Goal: Transaction & Acquisition: Purchase product/service

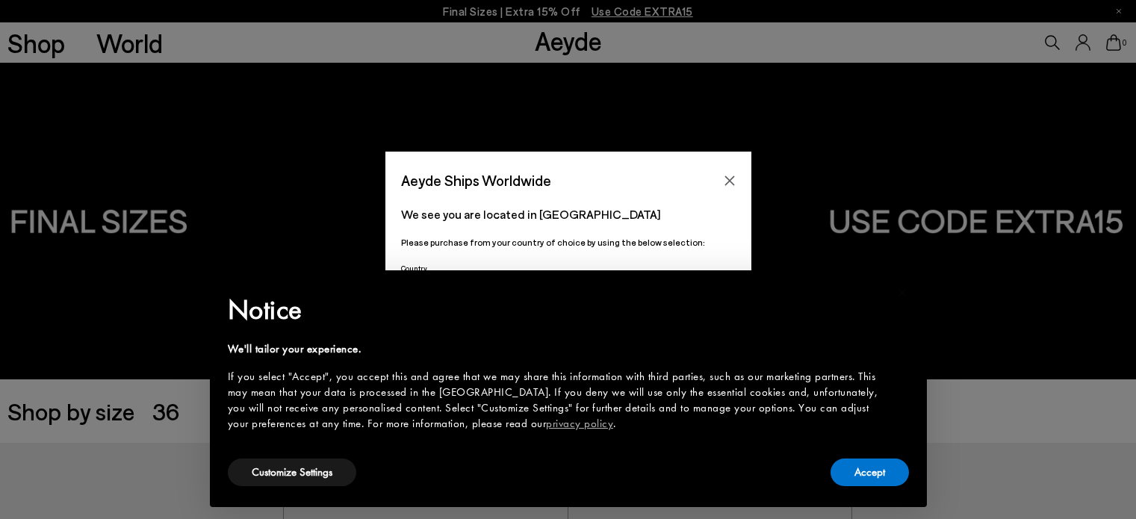
scroll to position [224, 0]
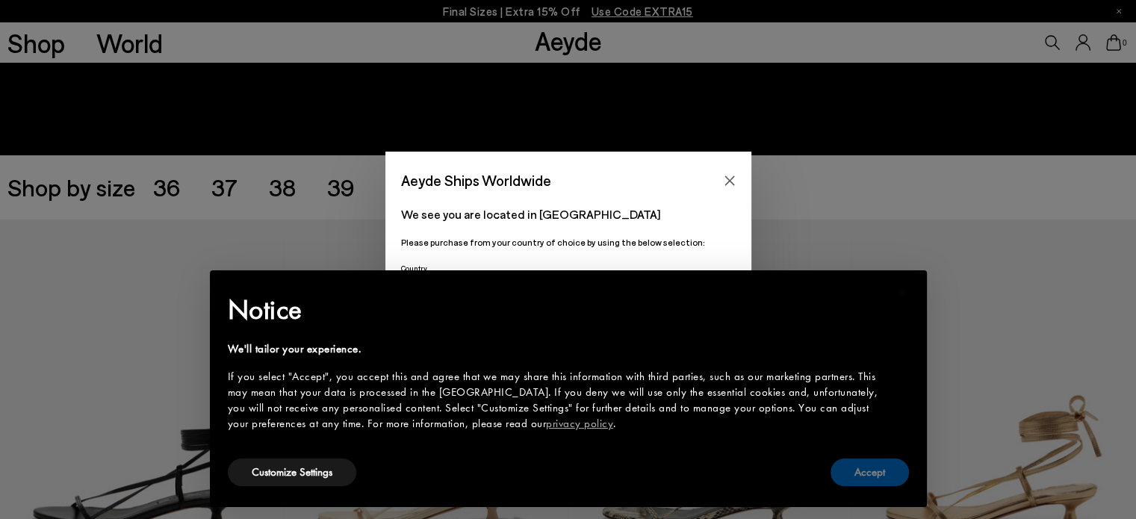
click at [875, 495] on div "× Notice We'll tailor your experience. If you select "Accept", you accept this …" at bounding box center [568, 388] width 705 height 225
click at [885, 470] on button "Accept" at bounding box center [869, 472] width 78 height 28
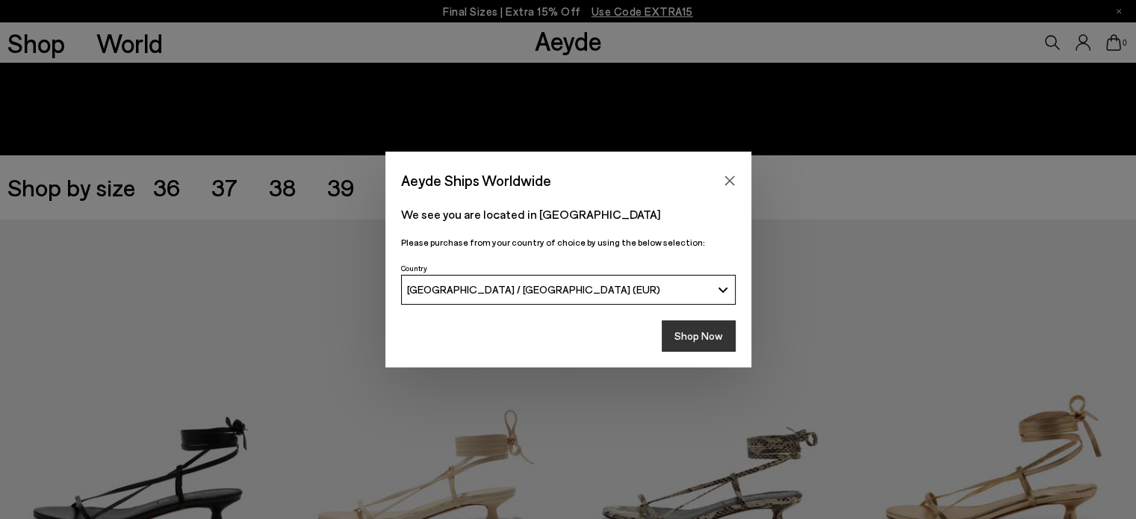
click at [709, 346] on button "Shop Now" at bounding box center [699, 335] width 74 height 31
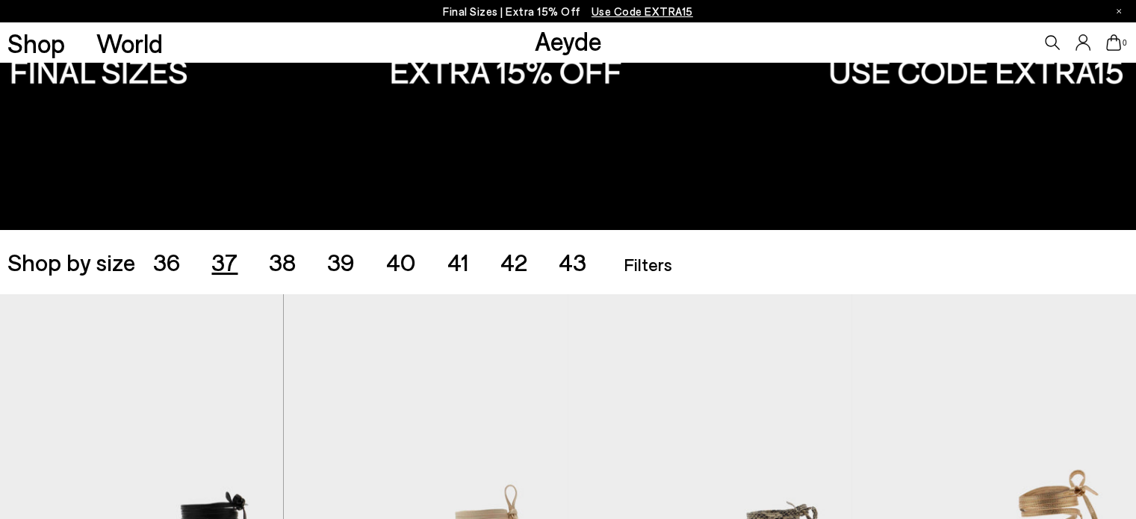
click at [227, 268] on span "37" at bounding box center [224, 261] width 26 height 28
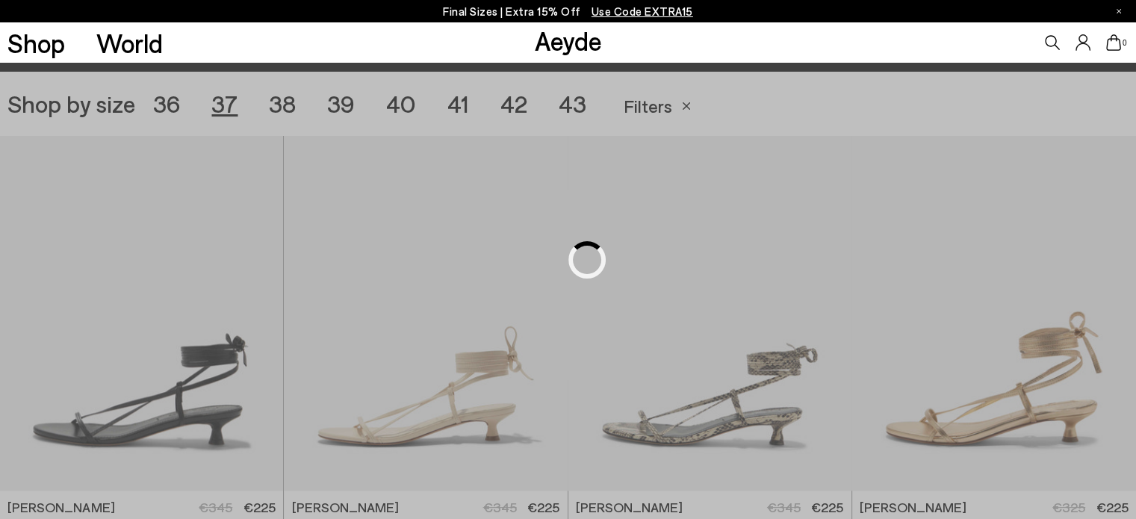
scroll to position [317, 0]
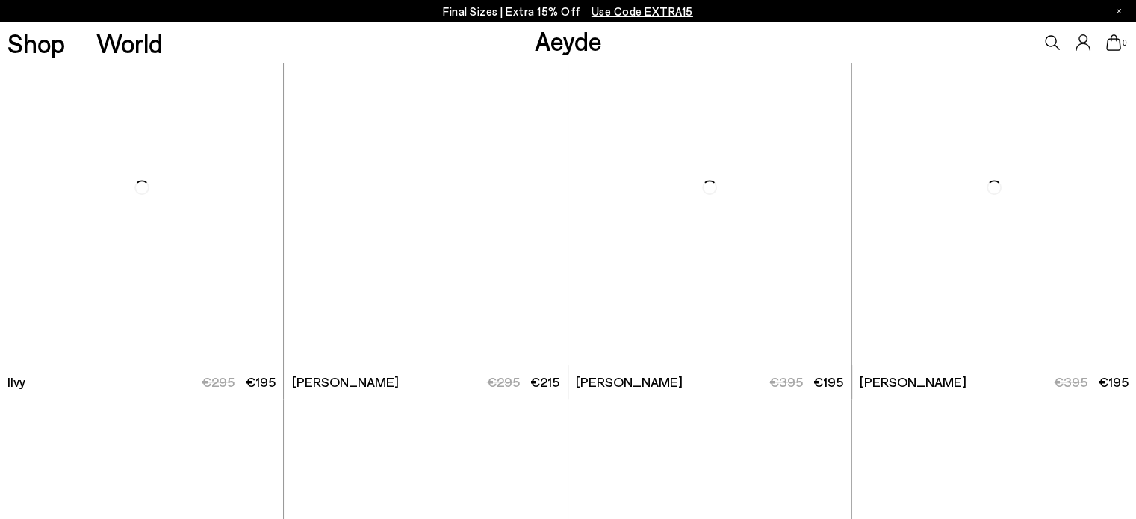
scroll to position [1287, 0]
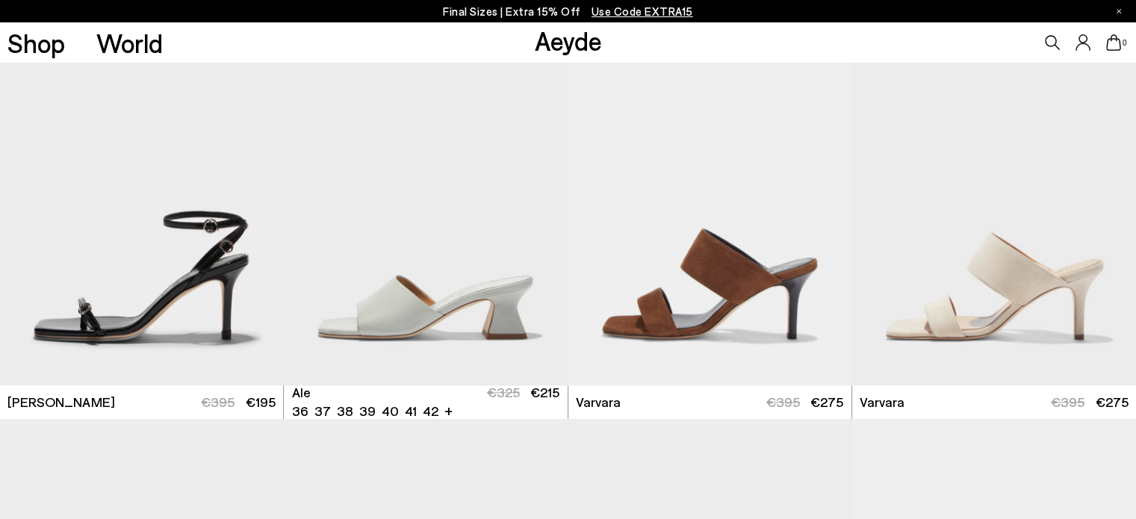
scroll to position [1586, 0]
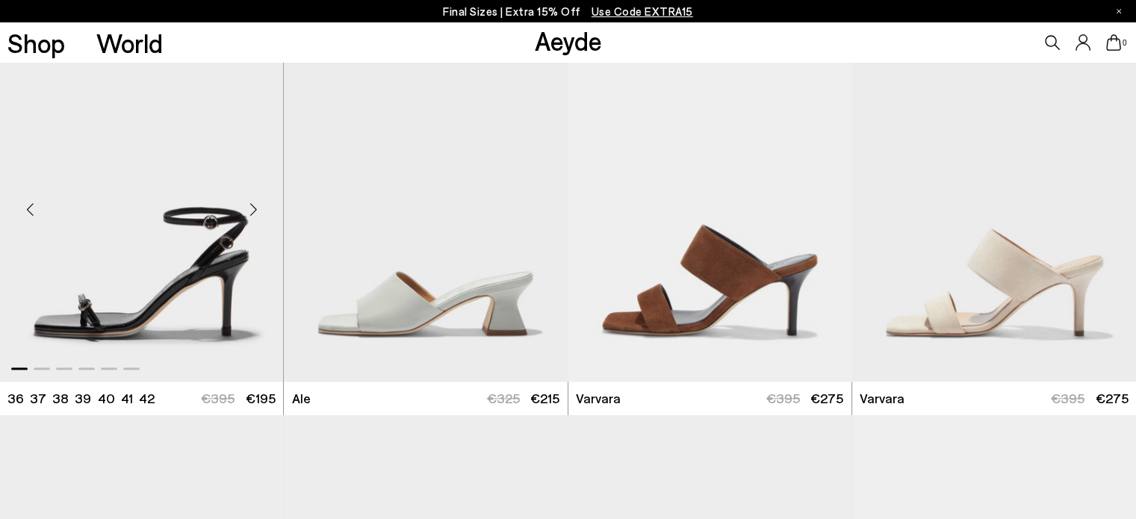
click at [252, 210] on div "Next slide" at bounding box center [253, 209] width 45 height 45
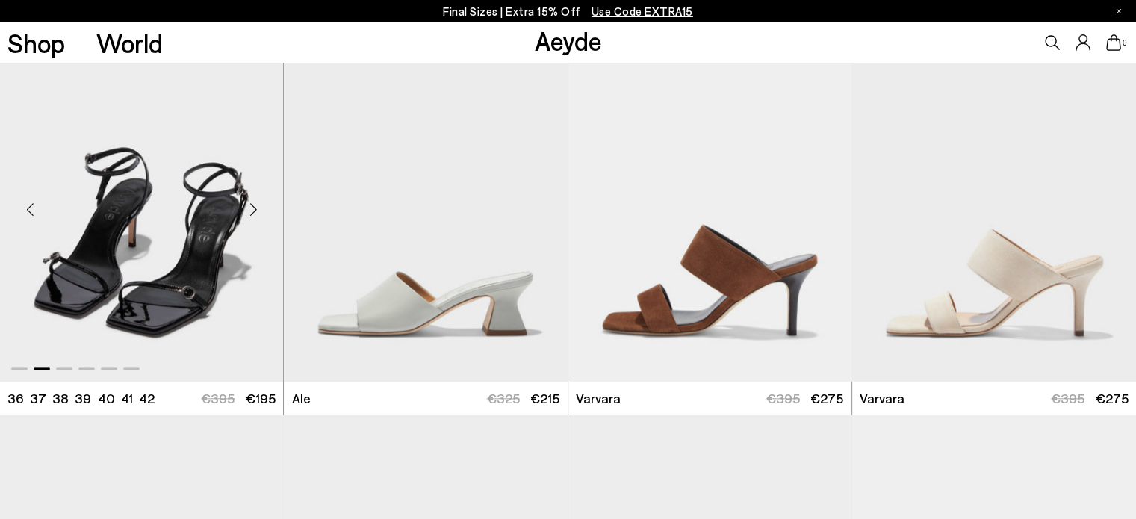
click at [252, 210] on div "Next slide" at bounding box center [253, 209] width 45 height 45
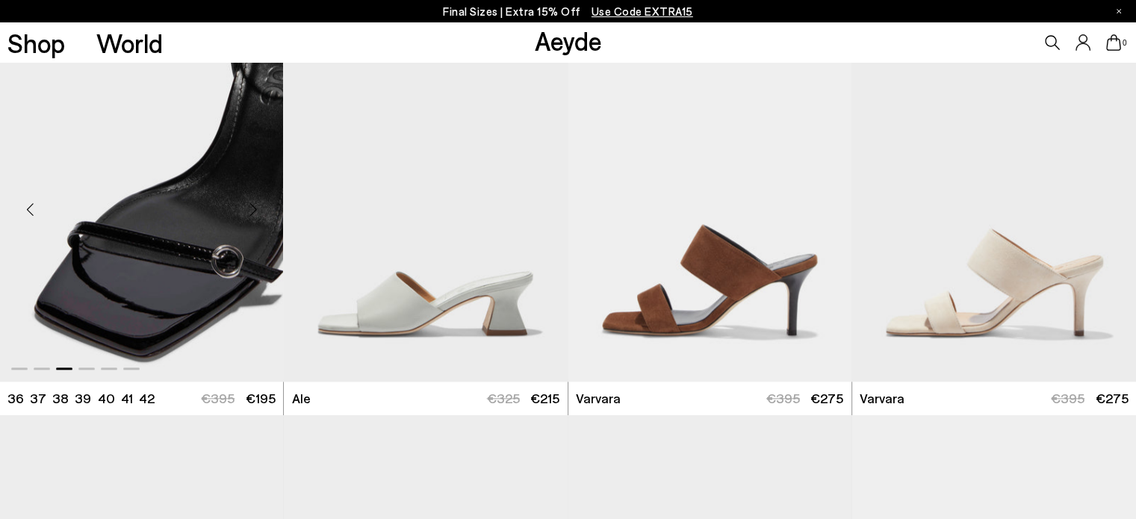
click at [252, 210] on div "Next slide" at bounding box center [253, 209] width 45 height 45
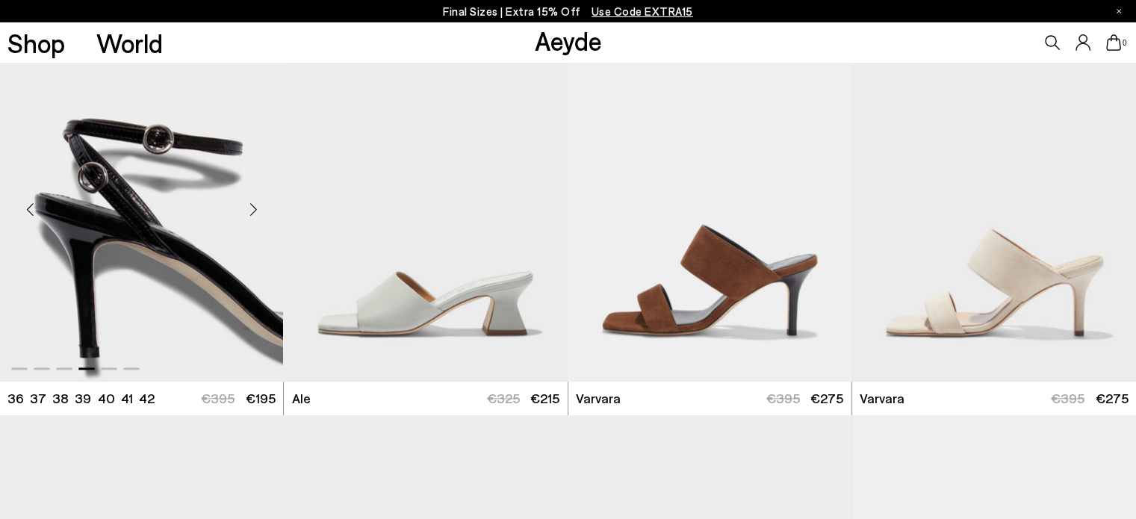
click at [252, 210] on div "Next slide" at bounding box center [253, 209] width 45 height 45
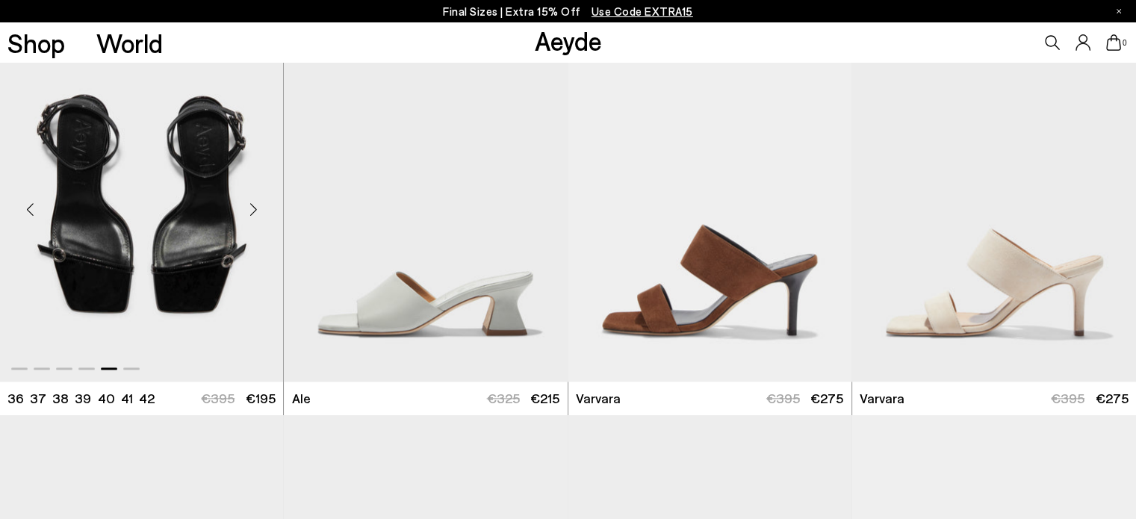
click at [252, 210] on div "Next slide" at bounding box center [253, 209] width 45 height 45
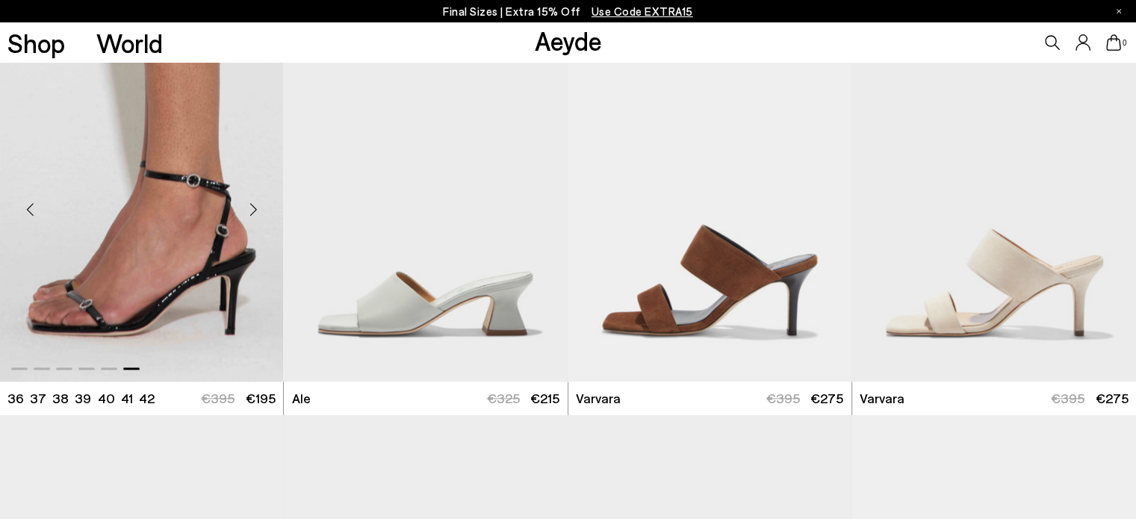
click at [252, 210] on div "Next slide" at bounding box center [253, 209] width 45 height 45
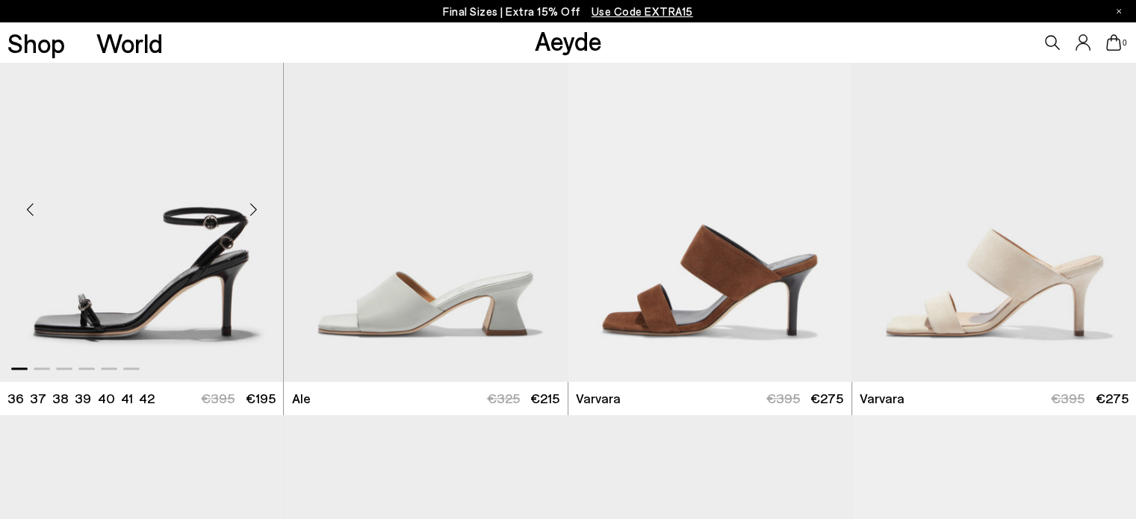
click at [252, 210] on div "Next slide" at bounding box center [253, 209] width 45 height 45
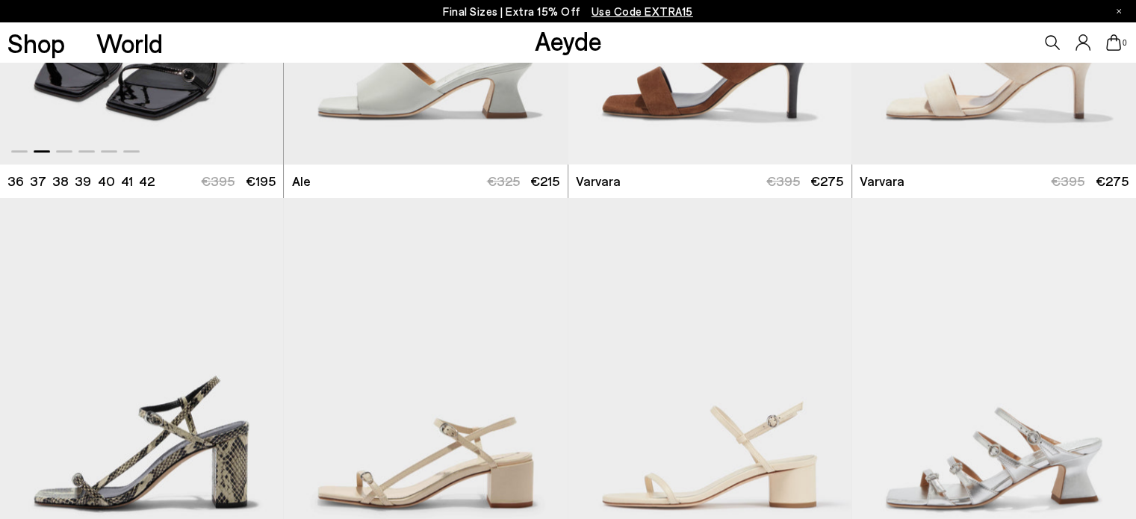
scroll to position [1959, 0]
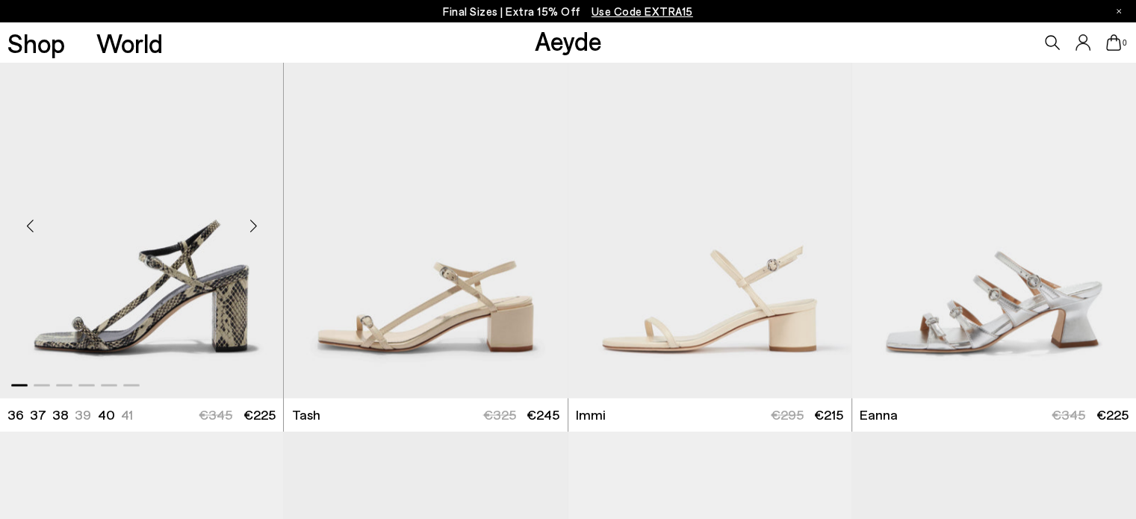
click at [251, 220] on div "Next slide" at bounding box center [253, 225] width 45 height 45
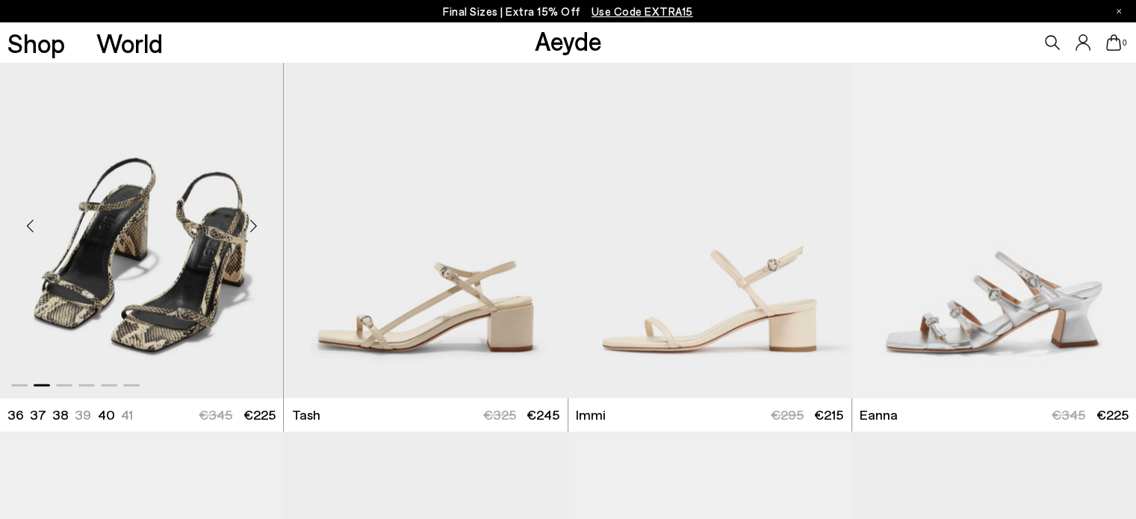
click at [251, 220] on div "Next slide" at bounding box center [253, 225] width 45 height 45
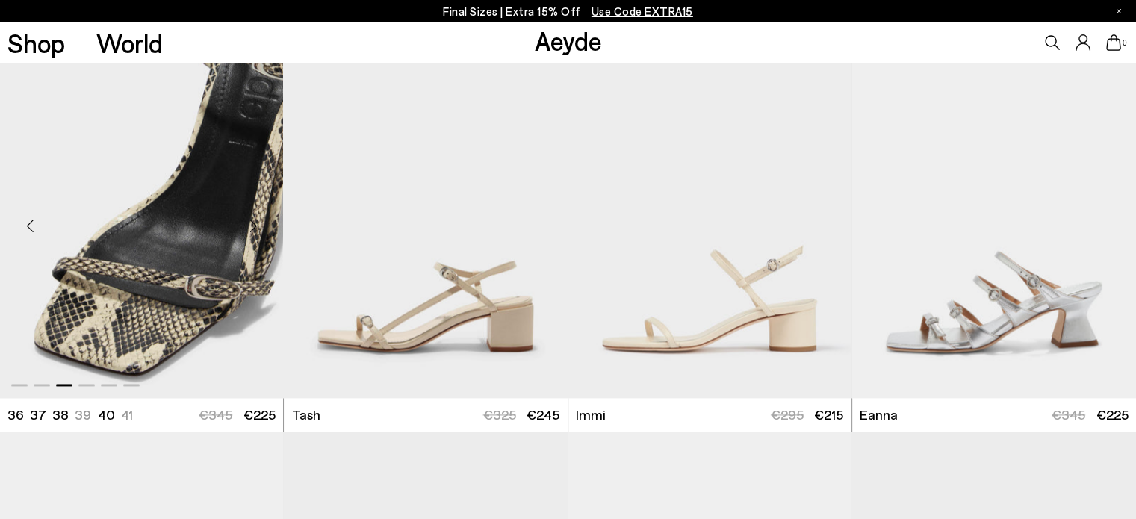
click at [251, 220] on div "Next slide" at bounding box center [253, 225] width 45 height 45
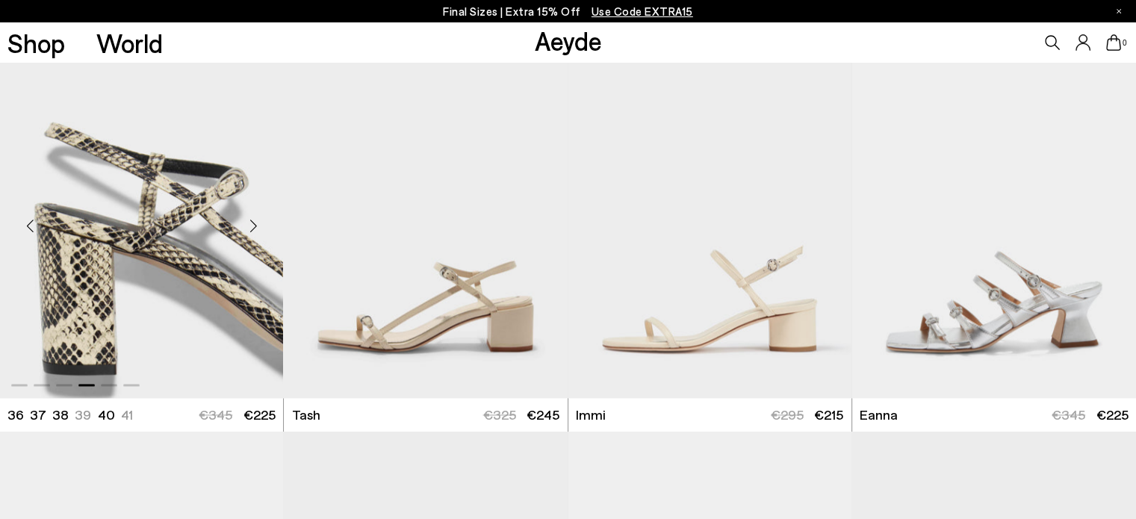
click at [251, 220] on div "Next slide" at bounding box center [253, 225] width 45 height 45
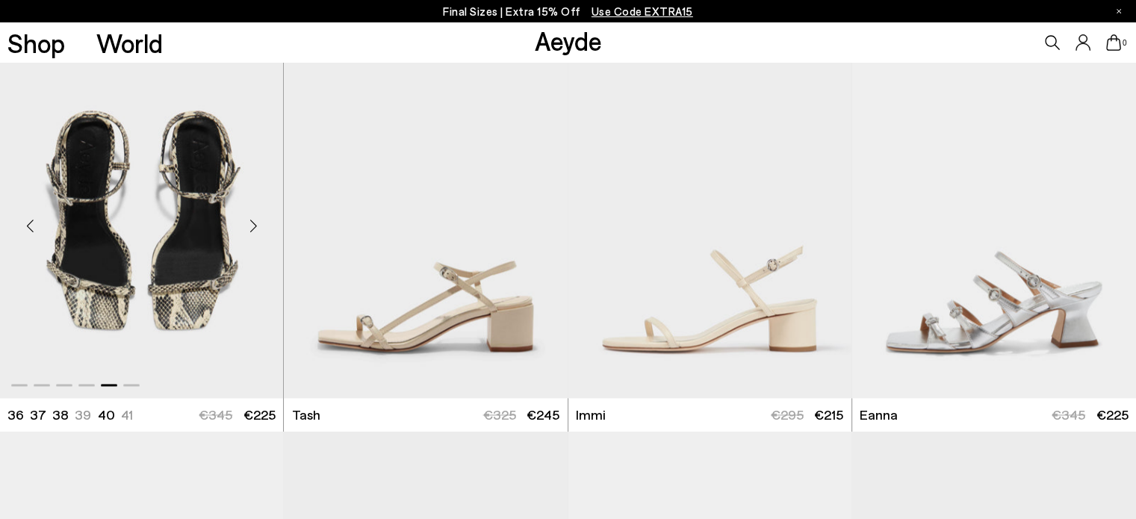
click at [251, 220] on div "Next slide" at bounding box center [253, 225] width 45 height 45
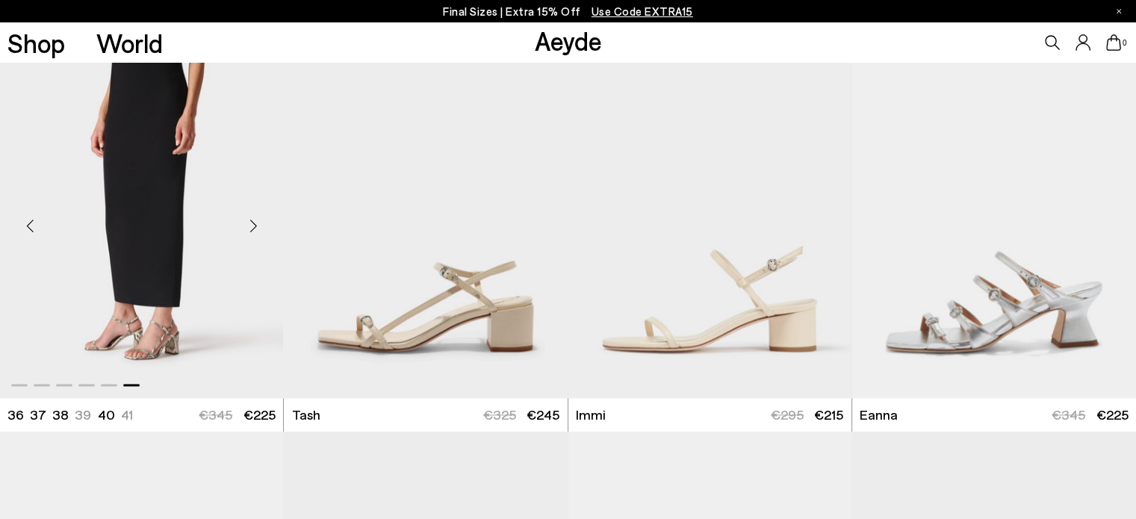
click at [251, 220] on div "Next slide" at bounding box center [253, 225] width 45 height 45
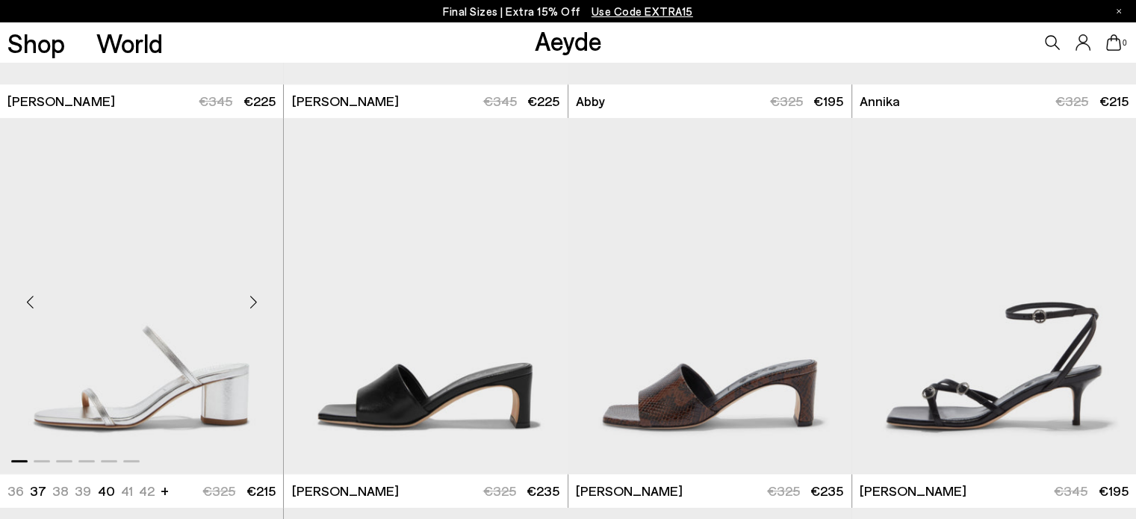
scroll to position [839, 0]
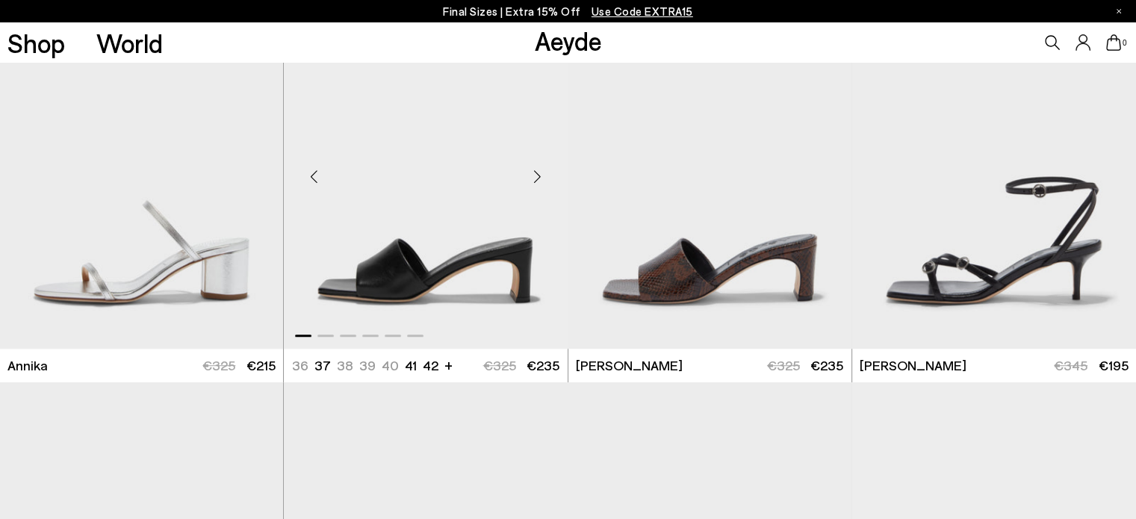
click at [536, 178] on div "Next slide" at bounding box center [537, 177] width 45 height 45
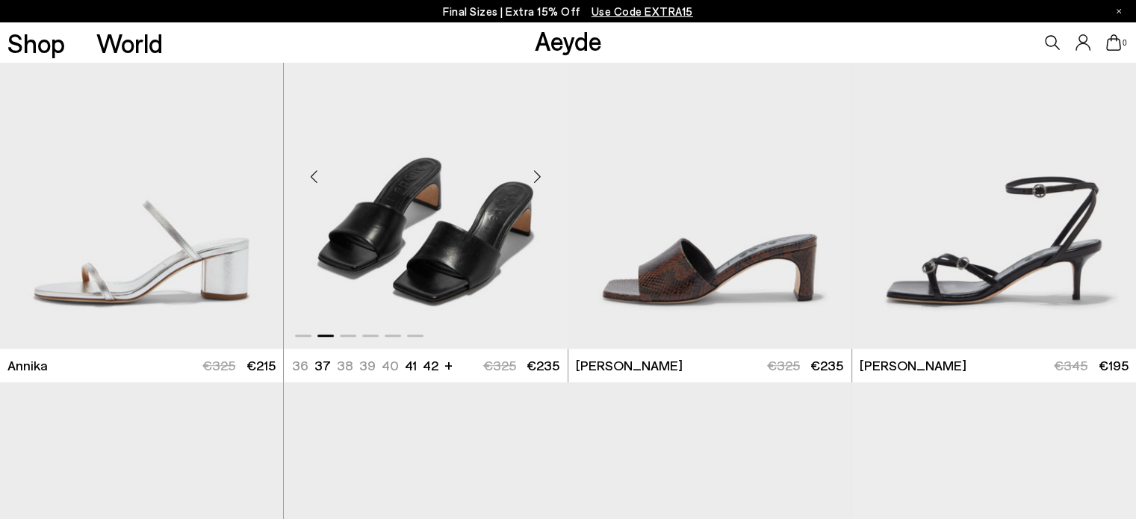
click at [536, 178] on div "Next slide" at bounding box center [537, 177] width 45 height 45
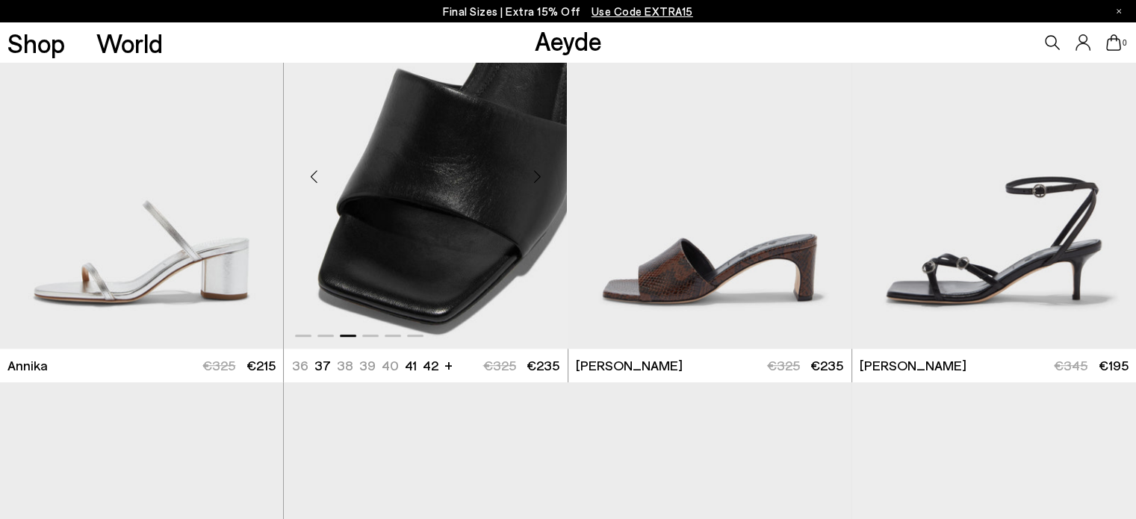
click at [536, 178] on div "Next slide" at bounding box center [537, 177] width 45 height 45
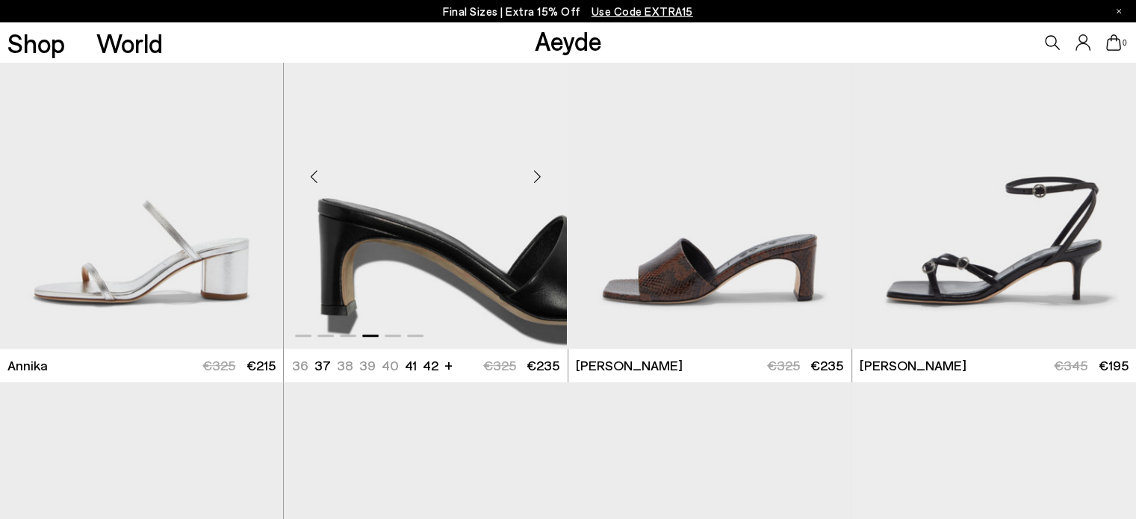
click at [536, 178] on div "Next slide" at bounding box center [537, 177] width 45 height 45
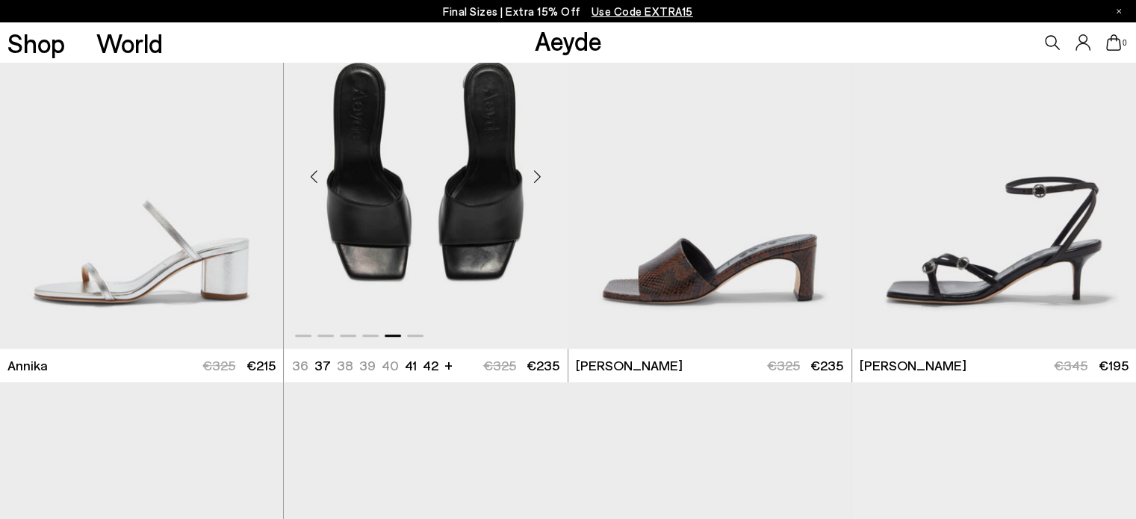
click at [536, 178] on div "Next slide" at bounding box center [537, 177] width 45 height 45
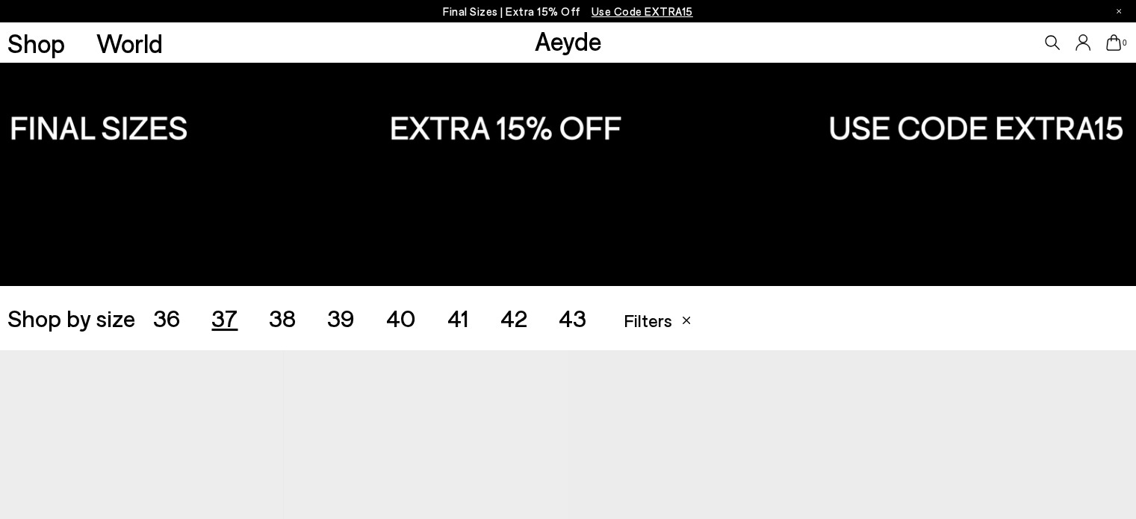
scroll to position [93, 0]
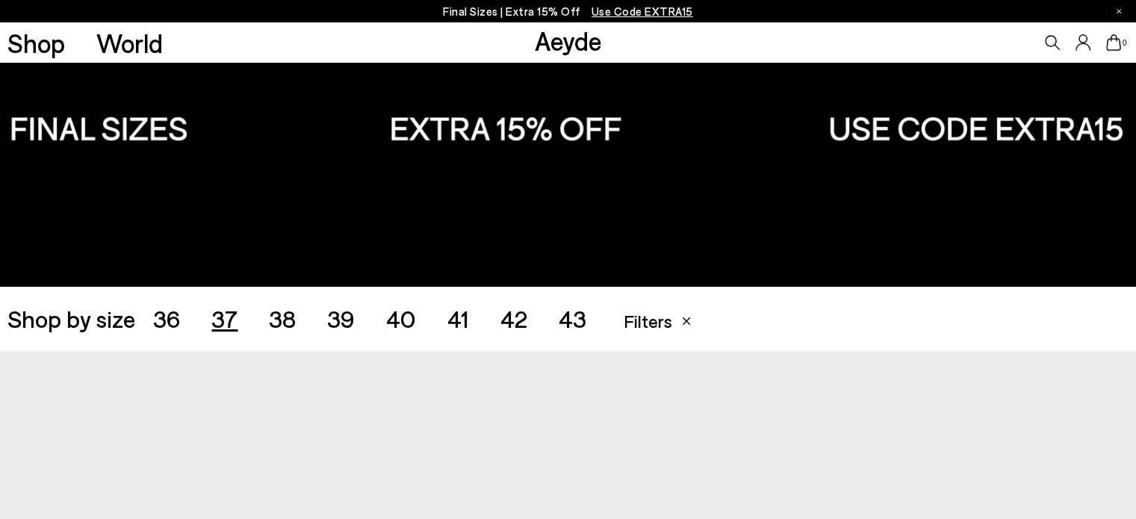
click at [273, 319] on span "38" at bounding box center [282, 318] width 27 height 28
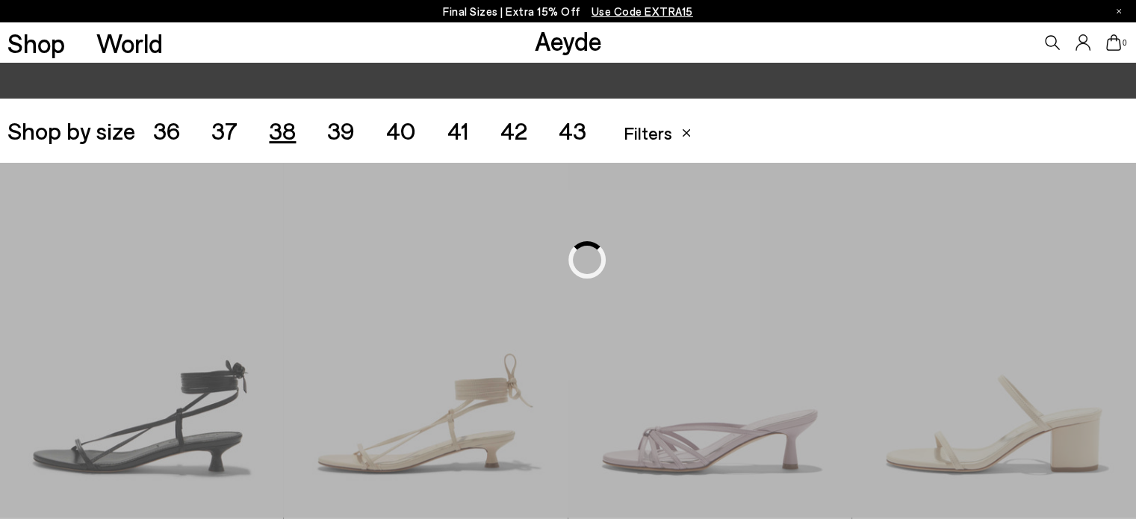
scroll to position [317, 0]
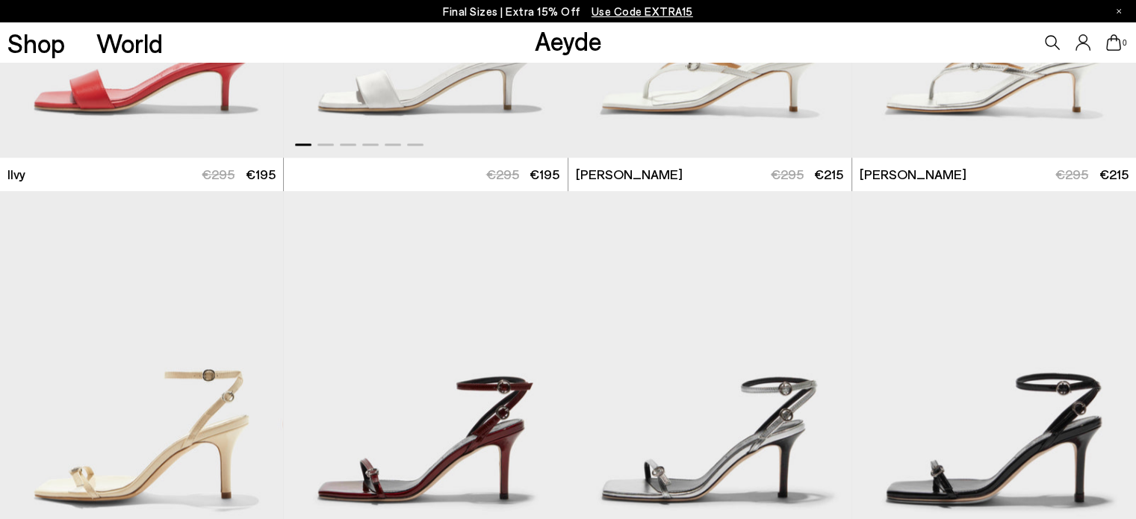
scroll to position [1959, 0]
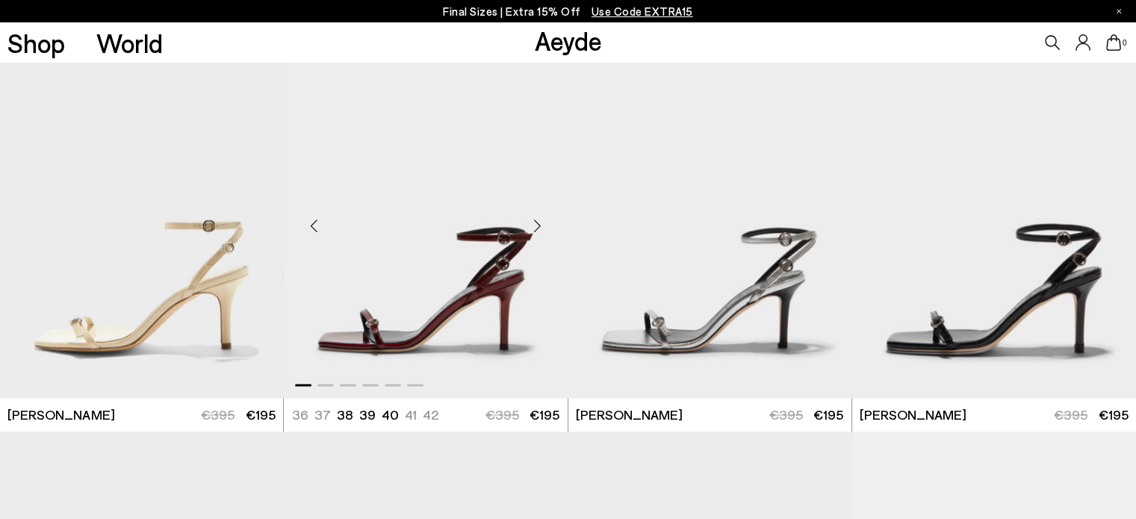
click at [538, 223] on div "Next slide" at bounding box center [537, 225] width 45 height 45
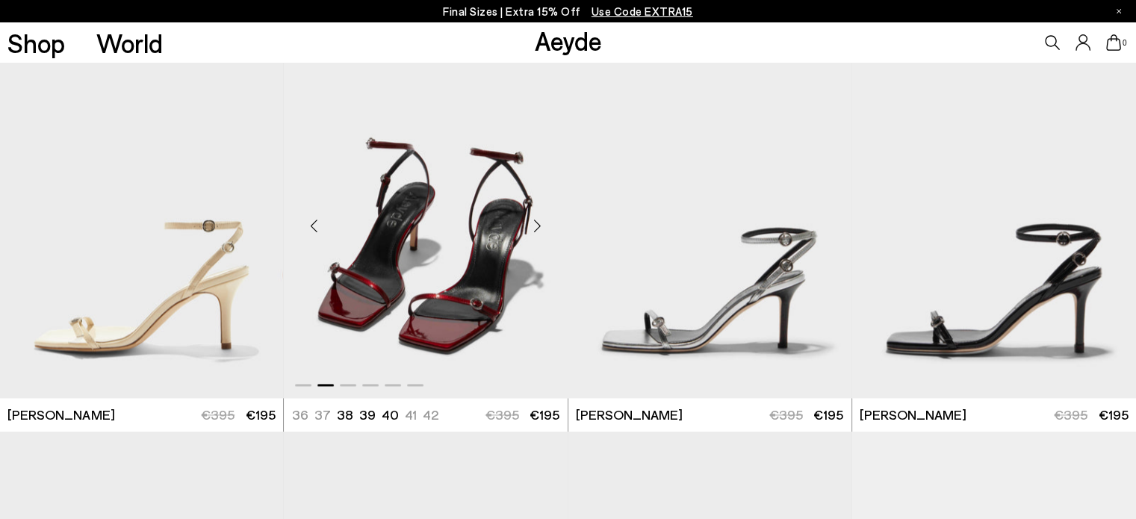
click at [538, 223] on div "Next slide" at bounding box center [537, 225] width 45 height 45
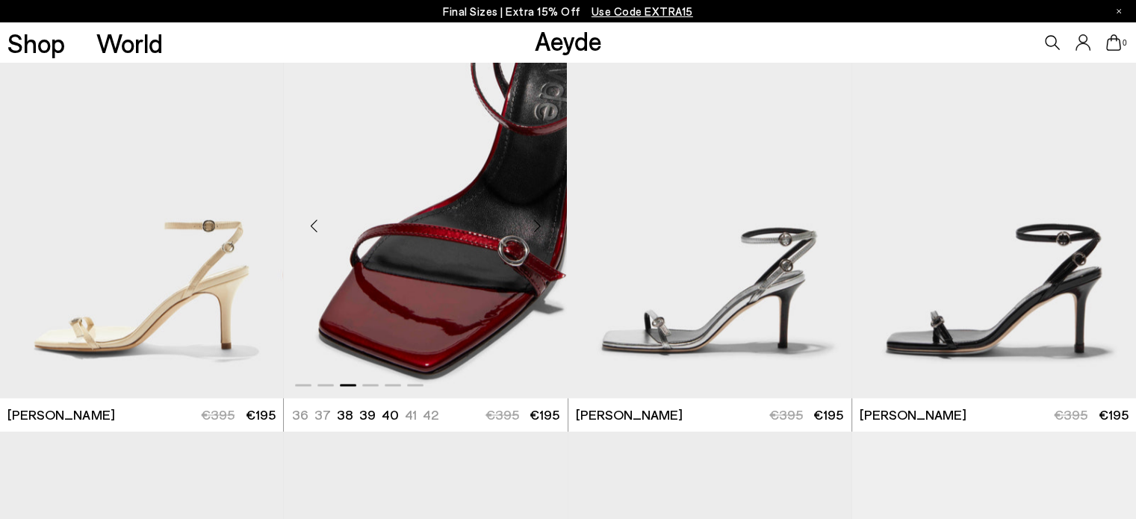
click at [538, 223] on div "Next slide" at bounding box center [537, 225] width 45 height 45
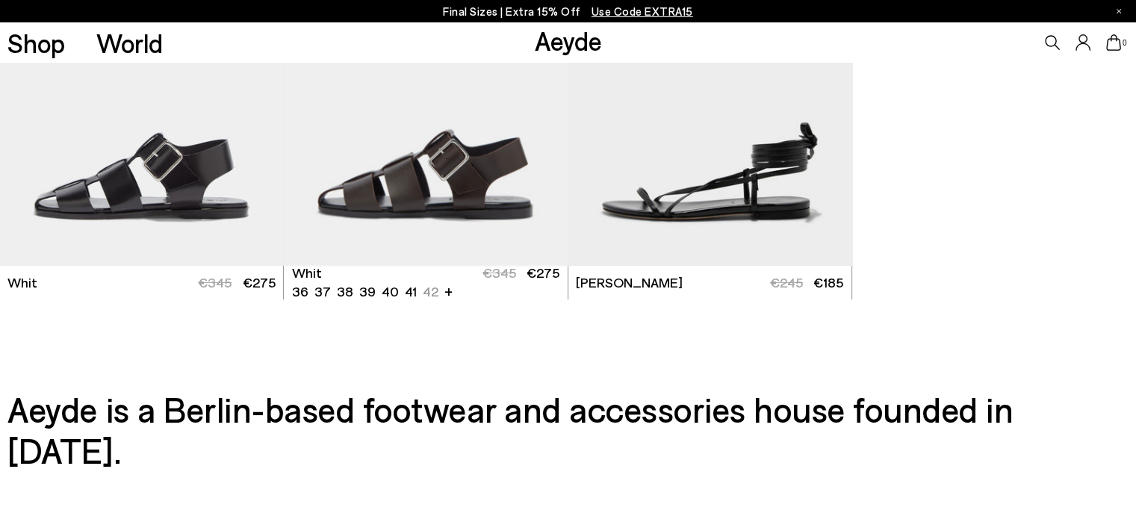
scroll to position [5767, 0]
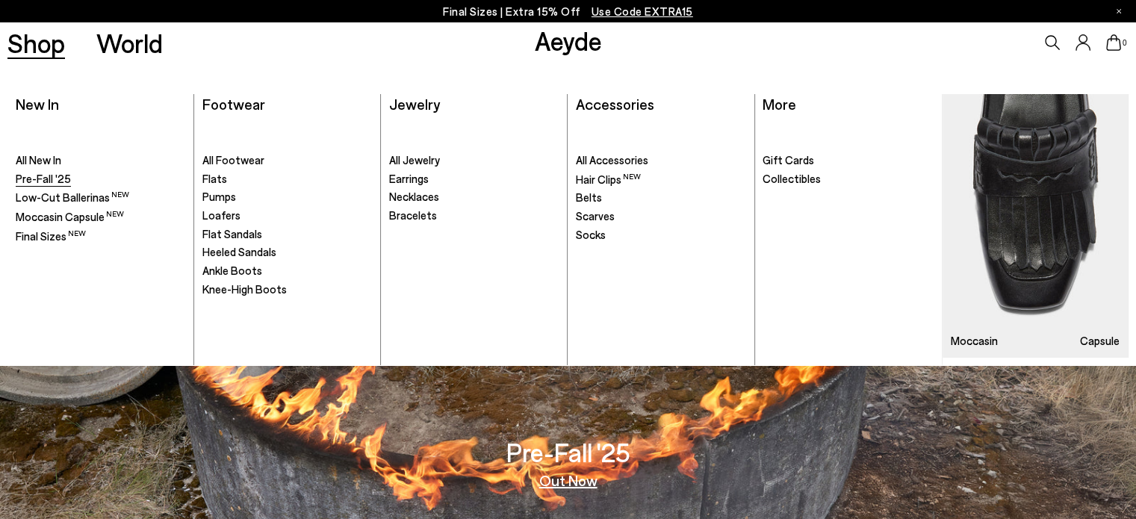
click at [36, 175] on span "Pre-Fall '25" at bounding box center [43, 178] width 55 height 13
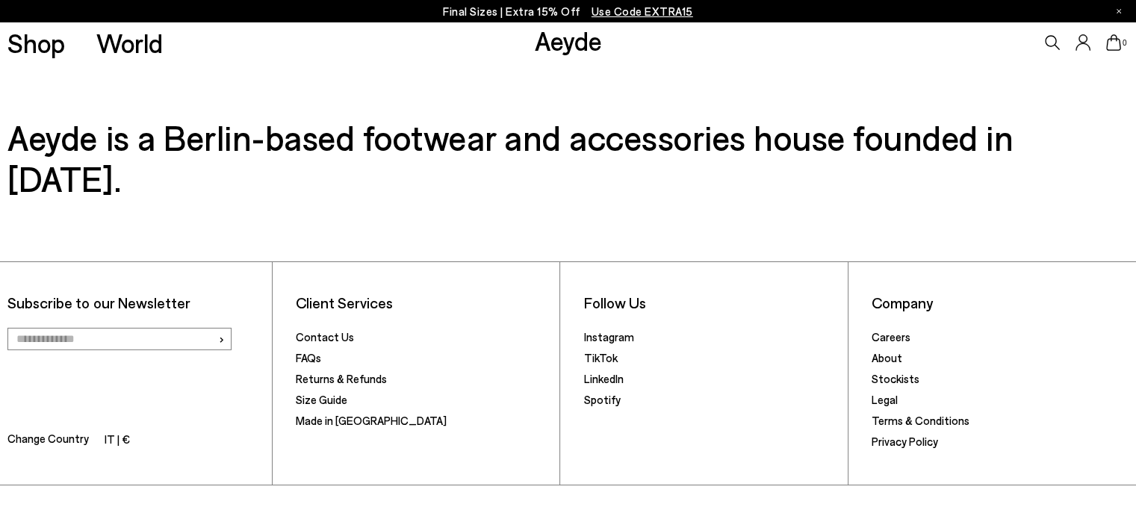
scroll to position [10447, 0]
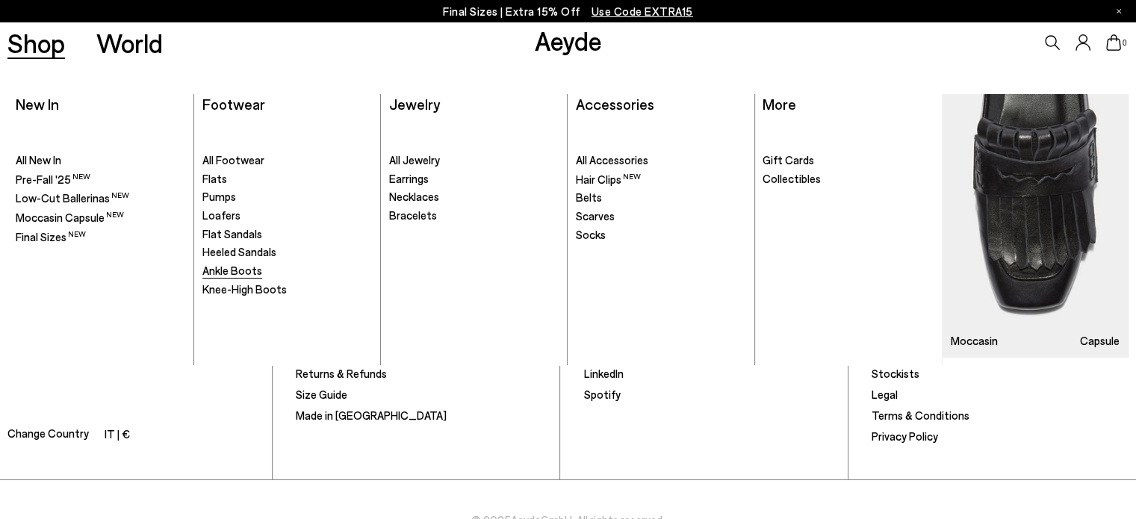
click at [229, 270] on span "Ankle Boots" at bounding box center [232, 270] width 60 height 13
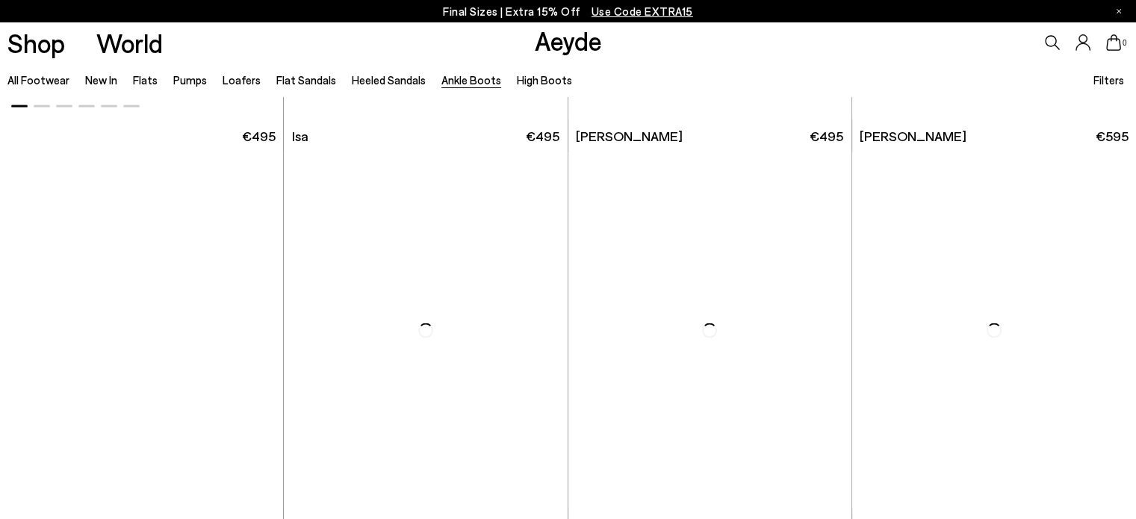
scroll to position [2912, 0]
